Goal: Check status: Check status

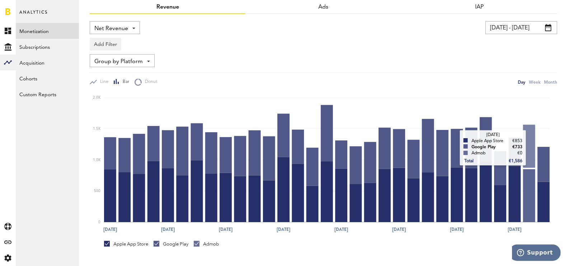
scroll to position [37, 0]
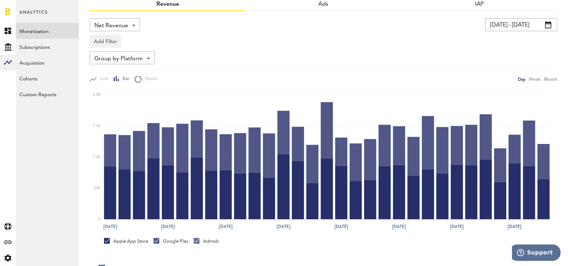
click at [506, 21] on input "[DATE] - [DATE]" at bounding box center [522, 24] width 72 height 13
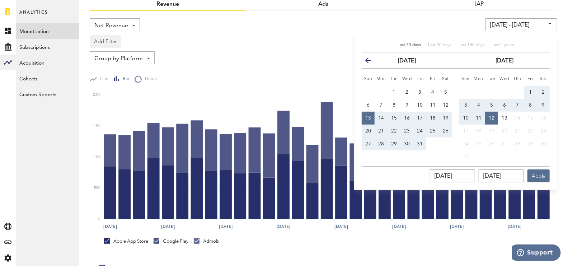
click at [534, 86] on button "1" at bounding box center [530, 92] width 13 height 13
type input "[DATE] - [DATE]"
type input "[DATE]"
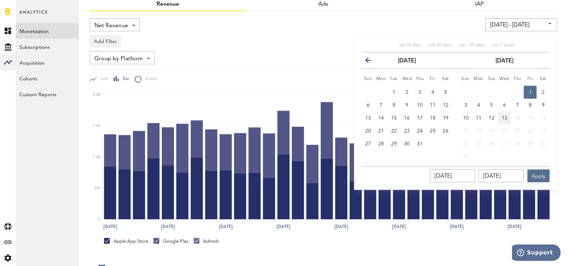
click at [500, 114] on button "13" at bounding box center [504, 118] width 13 height 13
type input "[DATE] - [DATE]"
type input "[DATE]"
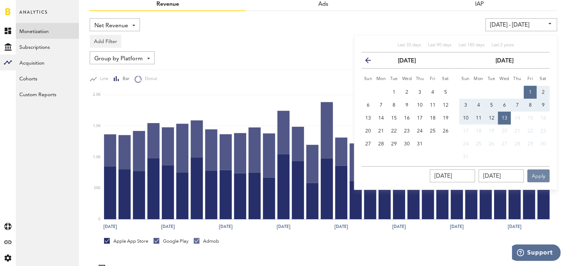
click at [535, 173] on button "Apply" at bounding box center [539, 176] width 22 height 13
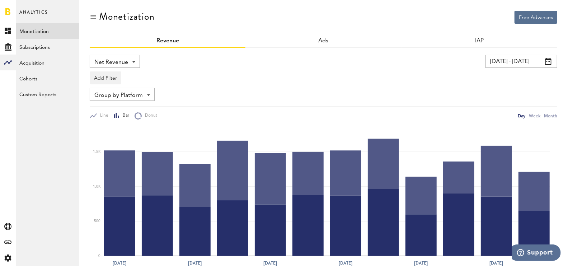
click at [57, 32] on link "Monetization" at bounding box center [47, 31] width 63 height 16
click at [31, 50] on link "Subscriptions" at bounding box center [47, 47] width 63 height 16
